Goal: Obtain resource: Download file/media

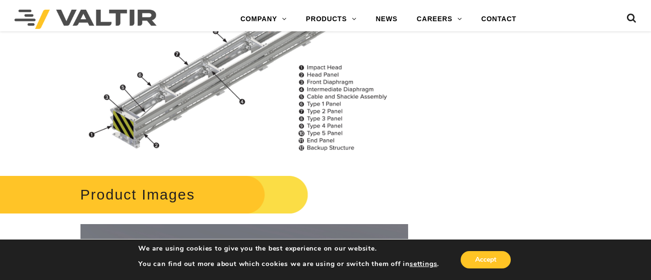
scroll to position [1204, 0]
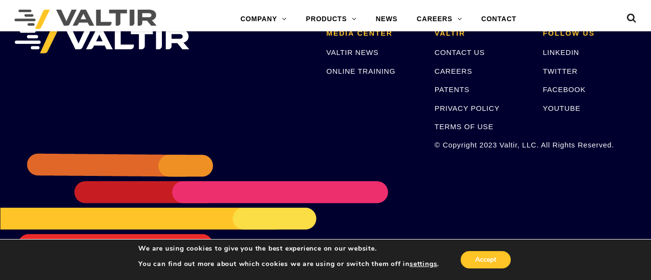
scroll to position [1825, 0]
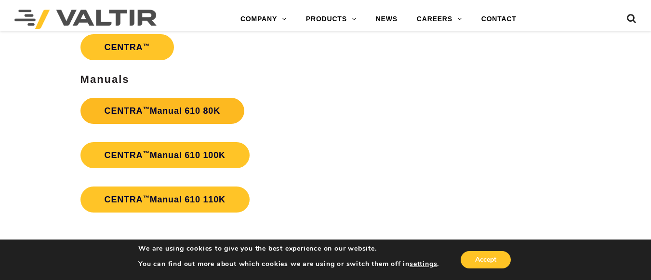
click at [169, 113] on strong "CENTRA ™ Manual 610 80K" at bounding box center [163, 111] width 116 height 10
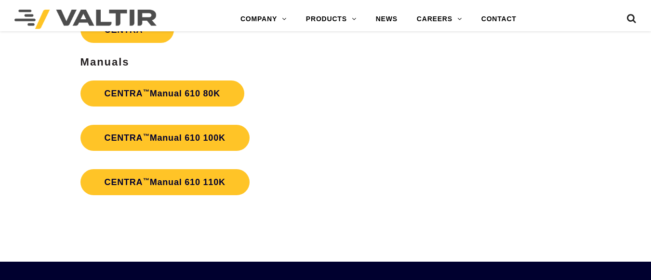
scroll to position [1825, 0]
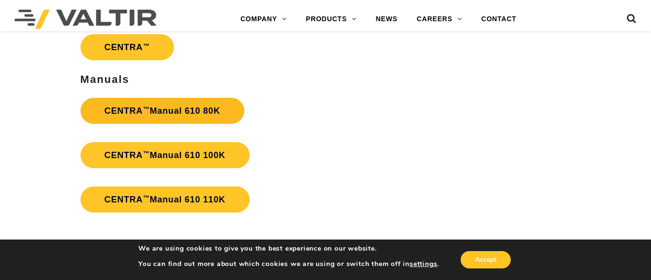
click at [173, 106] on link "CENTRA ™ Manual 610 80K" at bounding box center [162, 111] width 164 height 26
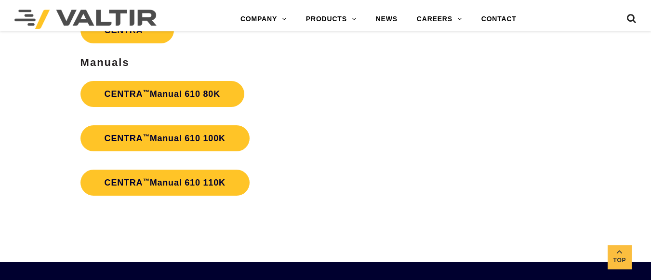
scroll to position [1825, 0]
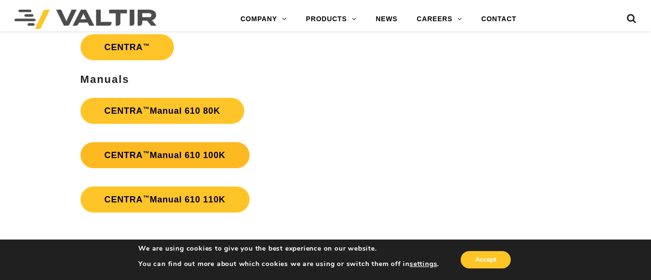
click at [187, 156] on strong "CENTRA ™ Manual 610 100K" at bounding box center [165, 155] width 121 height 10
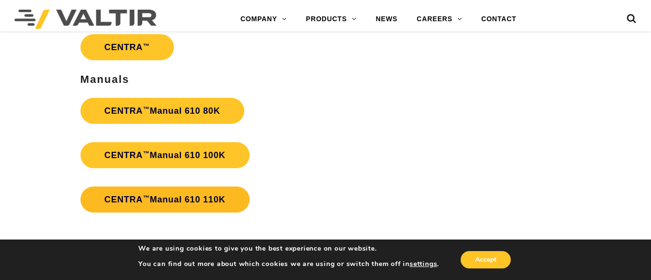
click at [176, 198] on link "CENTRA ™ Manual 610 110K" at bounding box center [164, 199] width 169 height 26
